Goal: Task Accomplishment & Management: Manage account settings

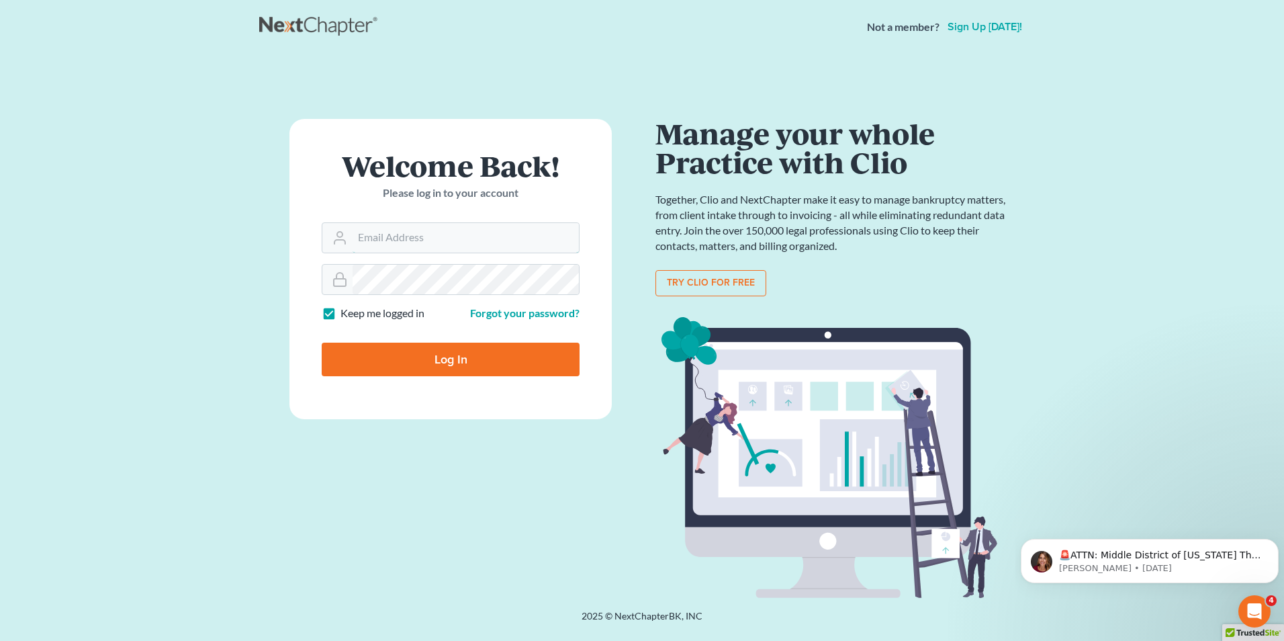
type input "stacy.steele@nixonlaw.com"
click at [459, 361] on input "Log In" at bounding box center [451, 360] width 258 height 34
type input "Thinking..."
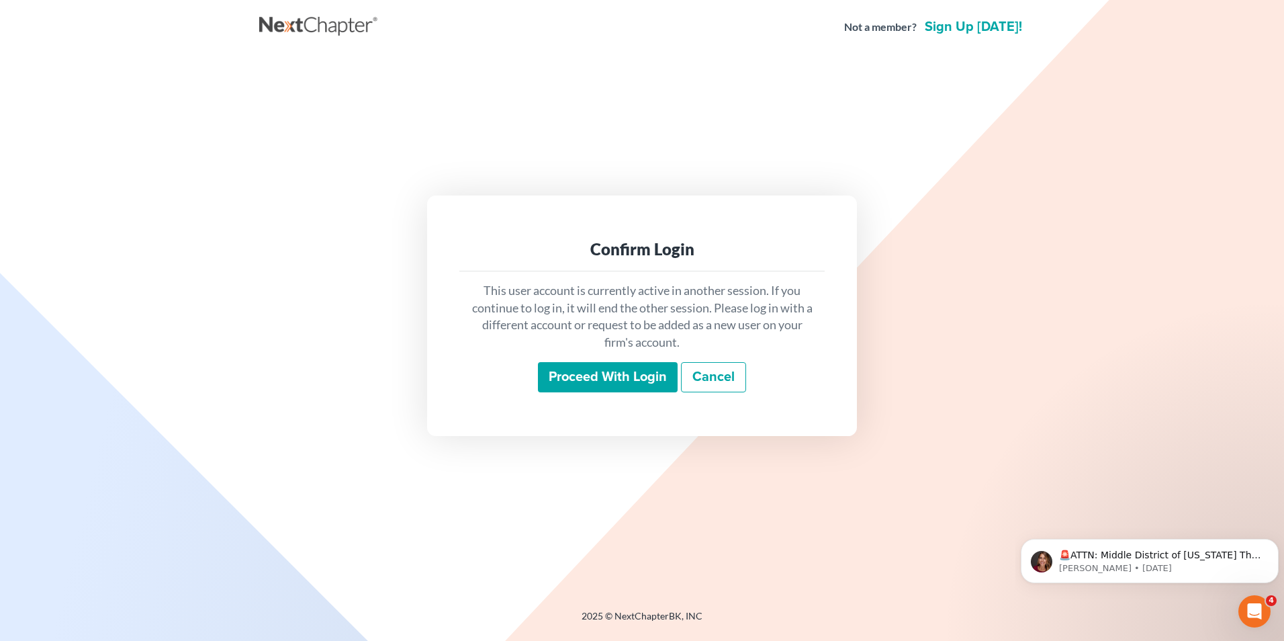
click at [596, 376] on input "Proceed with login" at bounding box center [608, 377] width 140 height 31
